Goal: Find specific page/section: Find specific page/section

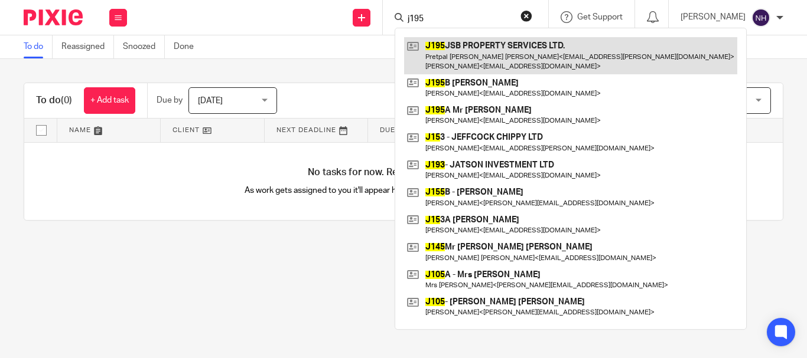
click at [489, 46] on link at bounding box center [570, 55] width 333 height 37
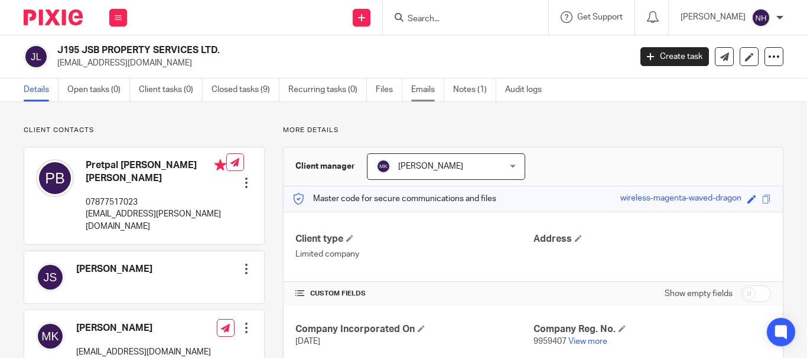
click at [422, 89] on link "Emails" at bounding box center [427, 90] width 33 height 23
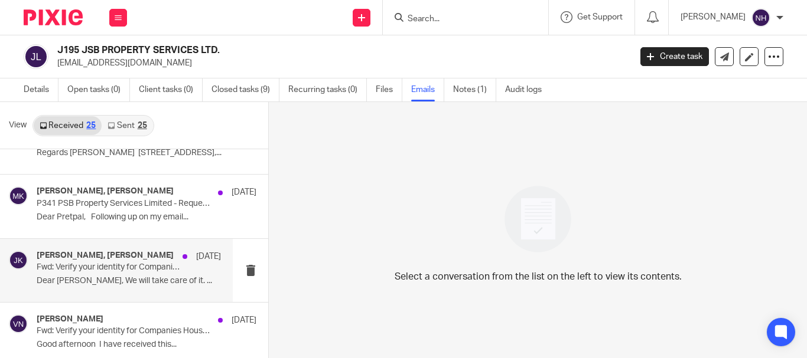
scroll to position [59, 0]
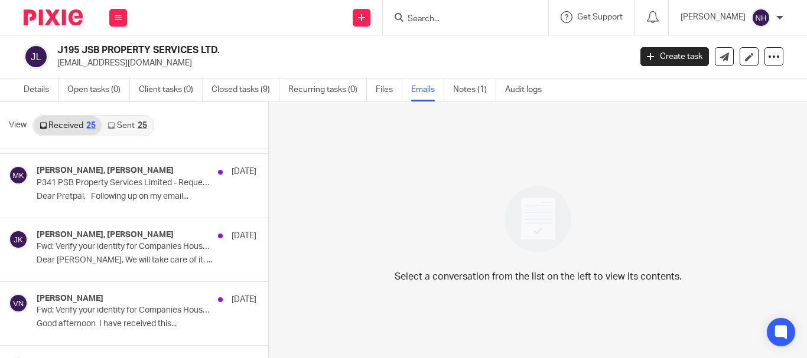
click at [464, 6] on div at bounding box center [465, 17] width 165 height 35
click at [461, 13] on form at bounding box center [469, 17] width 126 height 15
click at [426, 16] on input "Search" at bounding box center [459, 19] width 106 height 11
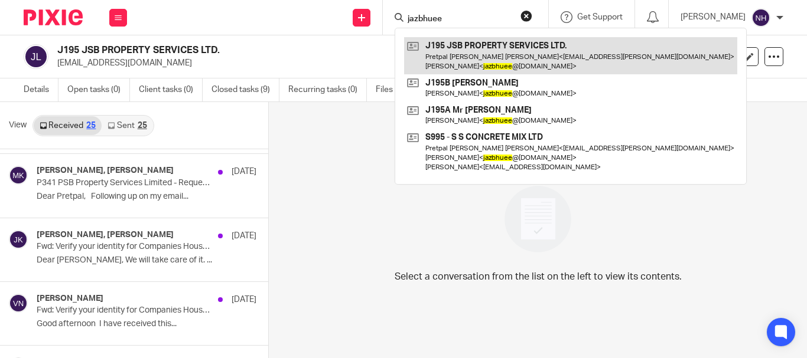
type input "jazbhuee"
click at [497, 47] on link at bounding box center [570, 55] width 333 height 37
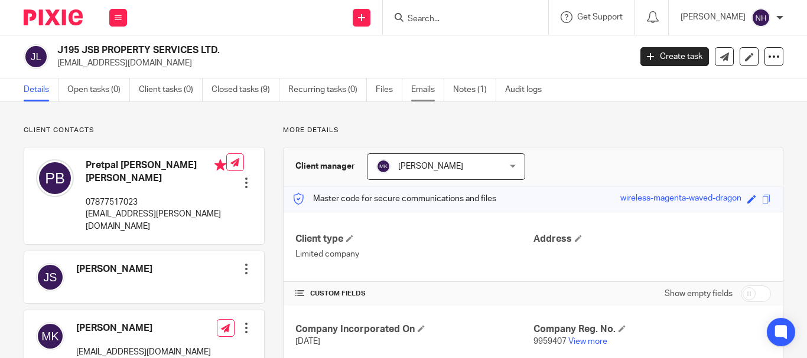
click at [426, 83] on link "Emails" at bounding box center [427, 90] width 33 height 23
